Goal: Transaction & Acquisition: Purchase product/service

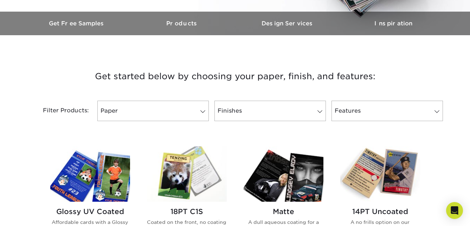
scroll to position [211, 0]
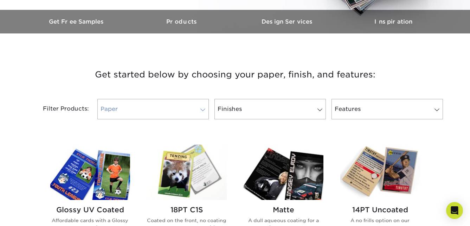
click at [142, 111] on link "Paper" at bounding box center [152, 109] width 111 height 20
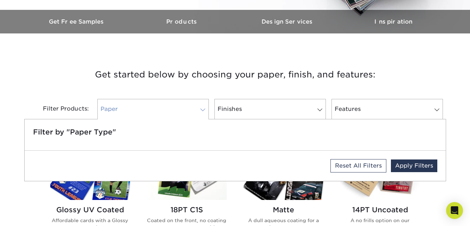
click at [142, 111] on link "Paper" at bounding box center [152, 109] width 111 height 20
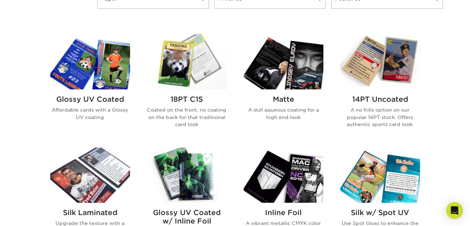
scroll to position [317, 0]
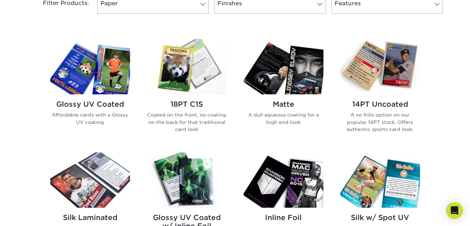
click at [387, 104] on h2 "14PT Uncoated" at bounding box center [380, 104] width 80 height 8
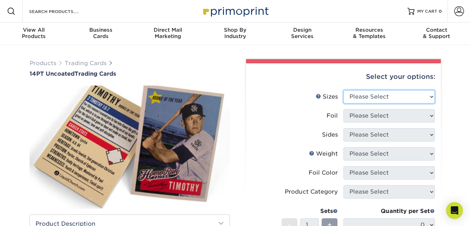
click at [378, 96] on select "Please Select 2.5" x 3.5"" at bounding box center [389, 96] width 91 height 13
select select "2.50x3.50"
click at [344, 90] on select "Please Select 2.5" x 3.5"" at bounding box center [389, 96] width 91 height 13
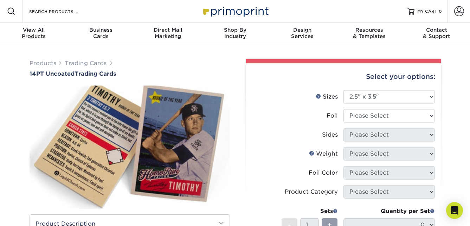
click at [299, 114] on label "Foil" at bounding box center [297, 115] width 91 height 13
click at [354, 115] on select "Please Select Yes No" at bounding box center [389, 115] width 91 height 13
click at [354, 117] on select "Please Select Yes No" at bounding box center [389, 115] width 91 height 13
select select "0"
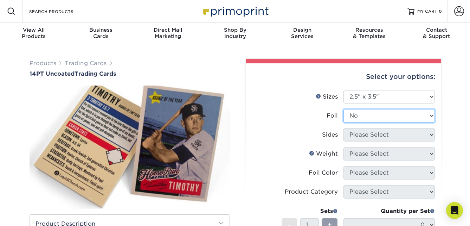
click at [344, 109] on select "Please Select Yes No" at bounding box center [389, 115] width 91 height 13
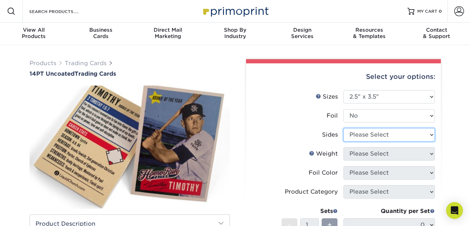
click at [358, 132] on select "Please Select Print Both Sides Print Front Only" at bounding box center [389, 134] width 91 height 13
select select "13abbda7-1d64-4f25-8bb2-c179b224825d"
click at [344, 128] on select "Please Select Print Both Sides Print Front Only" at bounding box center [389, 134] width 91 height 13
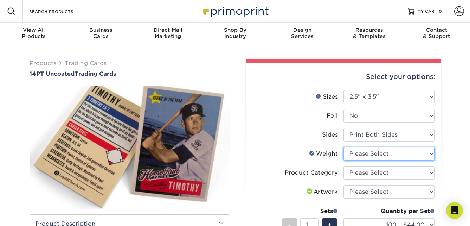
click at [363, 154] on select "Please Select 14PT Uncoated" at bounding box center [389, 153] width 91 height 13
select select "14PT Uncoated"
click at [344, 147] on select "Please Select 14PT Uncoated" at bounding box center [389, 153] width 91 height 13
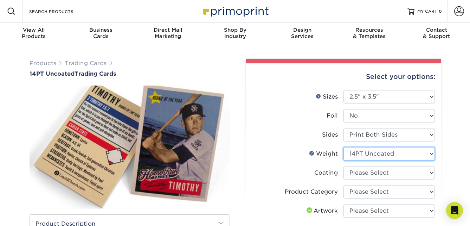
scroll to position [70, 0]
